Goal: Information Seeking & Learning: Find specific page/section

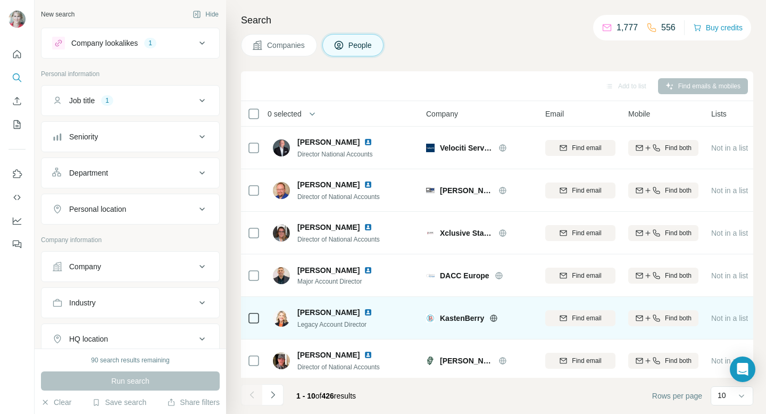
click at [470, 320] on span "KastenBerry" at bounding box center [462, 318] width 44 height 11
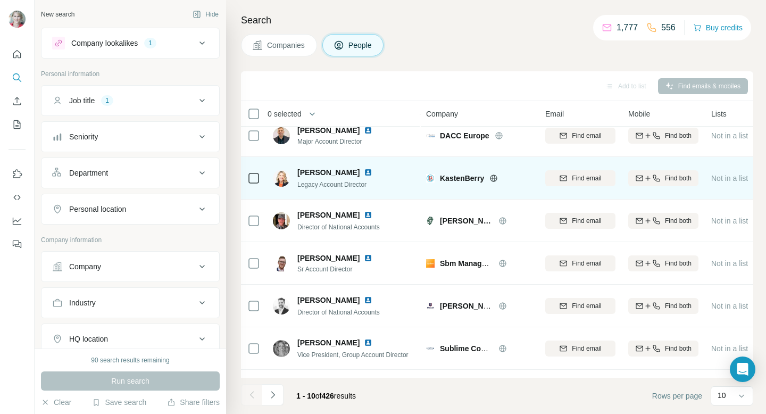
scroll to position [150, 0]
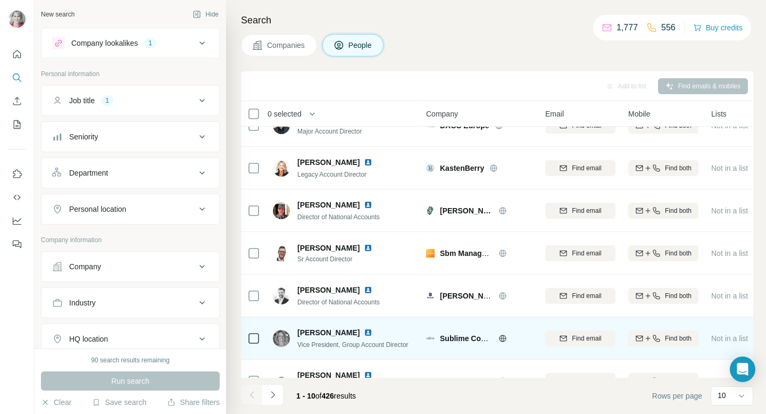
click at [458, 341] on span "Sublime Communications" at bounding box center [485, 338] width 91 height 9
click at [458, 340] on span "Sublime Communications" at bounding box center [485, 338] width 91 height 9
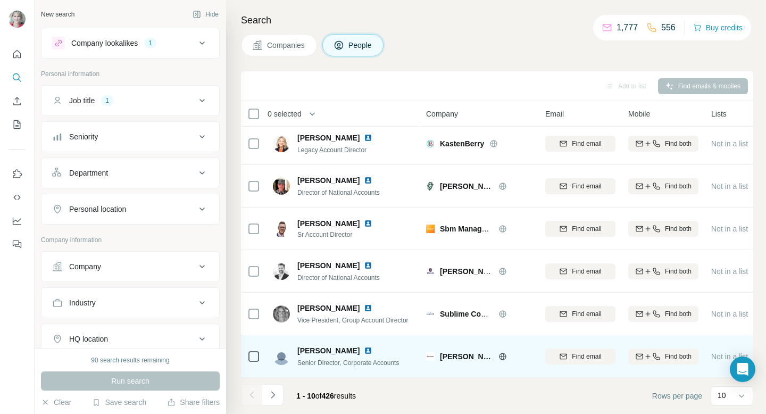
click at [444, 354] on span "[PERSON_NAME]" at bounding box center [466, 356] width 53 height 11
click at [428, 356] on img at bounding box center [430, 356] width 9 height 9
click at [465, 356] on span "[PERSON_NAME]" at bounding box center [466, 356] width 53 height 11
click at [474, 354] on span "[PERSON_NAME]" at bounding box center [466, 356] width 53 height 11
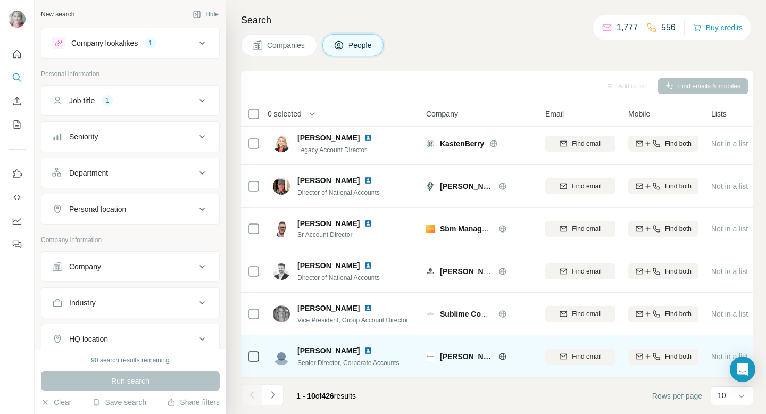
click at [498, 355] on icon at bounding box center [502, 356] width 9 height 9
